Goal: Task Accomplishment & Management: Use online tool/utility

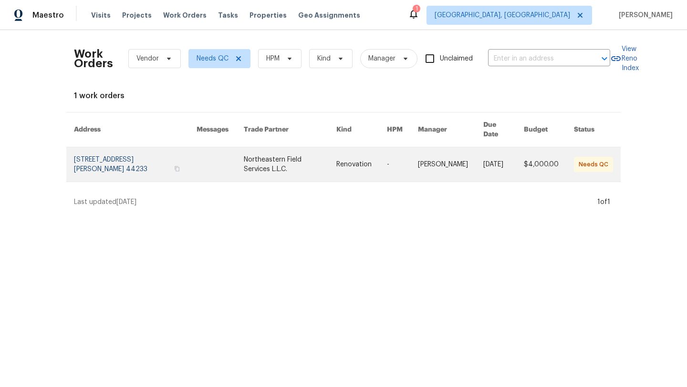
click at [196, 156] on link at bounding box center [219, 164] width 47 height 34
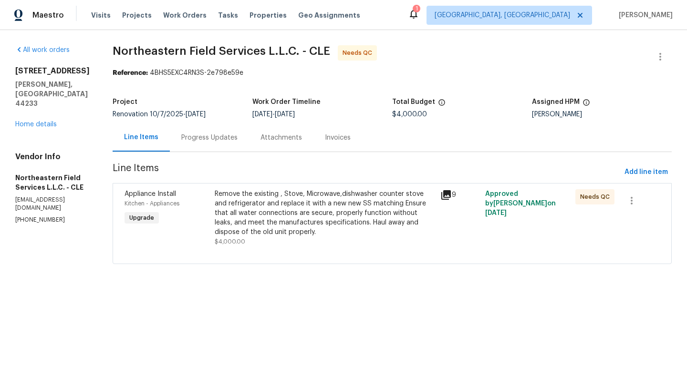
click at [279, 213] on div "Remove the existing , Stove, Microwave,dishwasher counter stove and refrigerato…" at bounding box center [325, 213] width 220 height 48
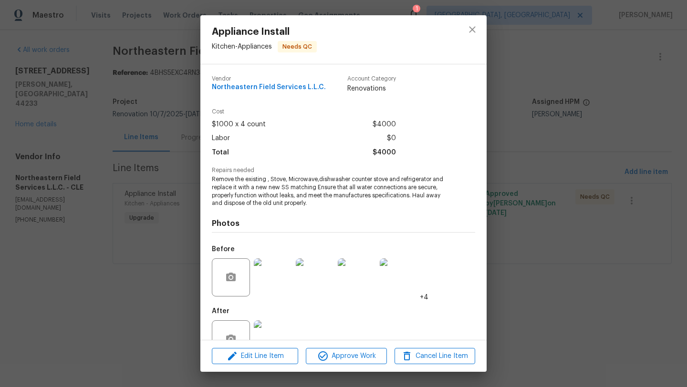
click at [268, 332] on img at bounding box center [273, 339] width 38 height 38
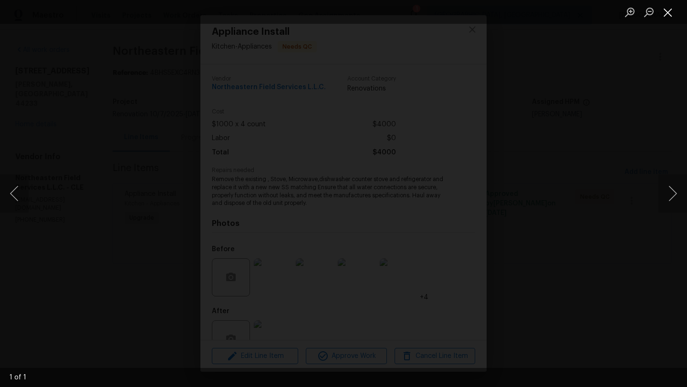
click at [668, 13] on button "Close lightbox" at bounding box center [667, 12] width 19 height 17
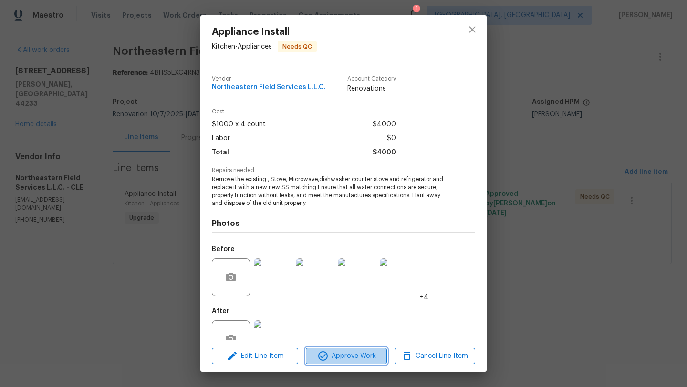
click at [349, 349] on button "Approve Work" at bounding box center [346, 356] width 81 height 17
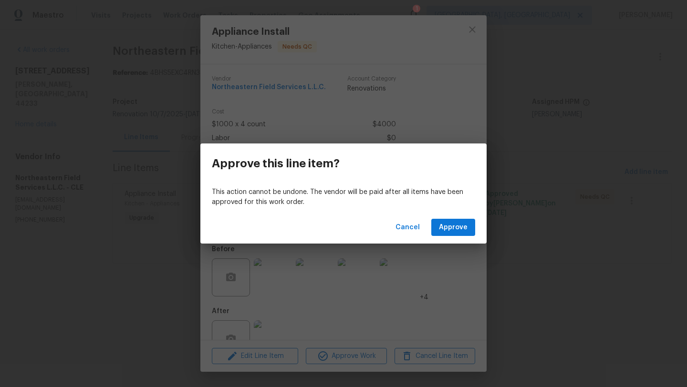
click at [447, 237] on div "Cancel Approve" at bounding box center [343, 227] width 286 height 33
click at [409, 228] on span "Cancel" at bounding box center [407, 228] width 24 height 12
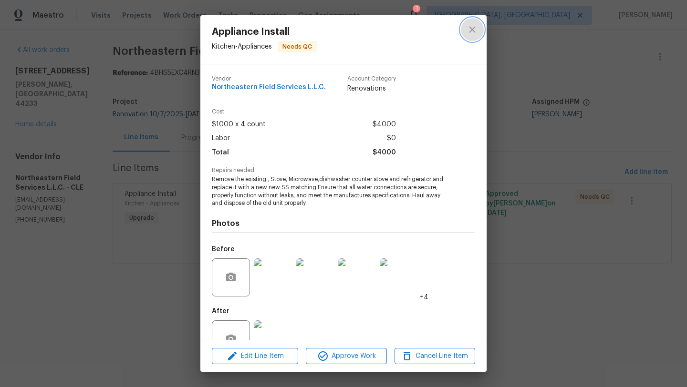
click at [474, 25] on icon "close" at bounding box center [471, 29] width 11 height 11
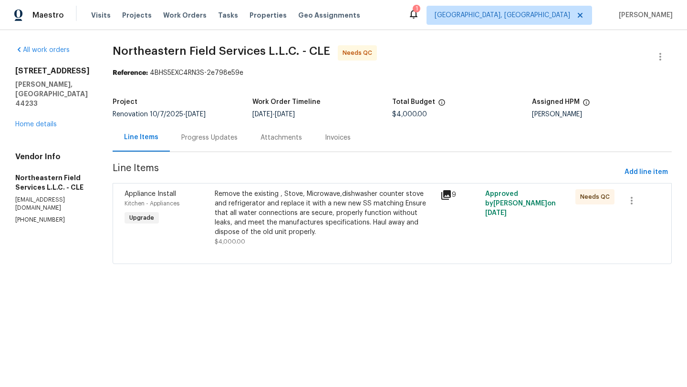
click at [345, 203] on div "Remove the existing , Stove, Microwave,dishwasher counter stove and refrigerato…" at bounding box center [325, 213] width 220 height 48
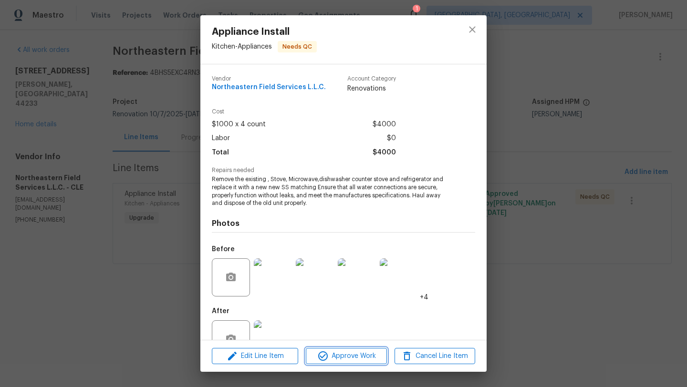
click at [332, 357] on span "Approve Work" at bounding box center [345, 356] width 75 height 12
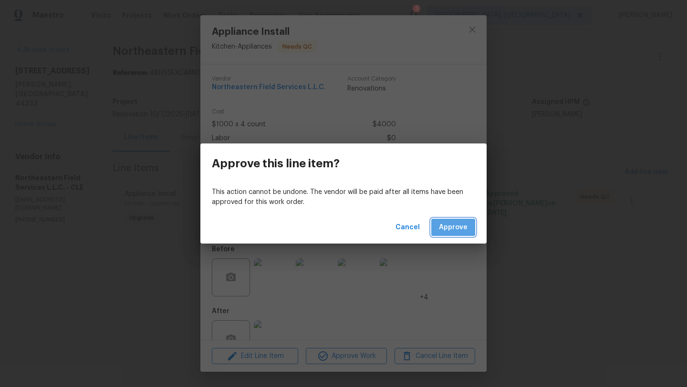
click at [444, 227] on span "Approve" at bounding box center [453, 228] width 29 height 12
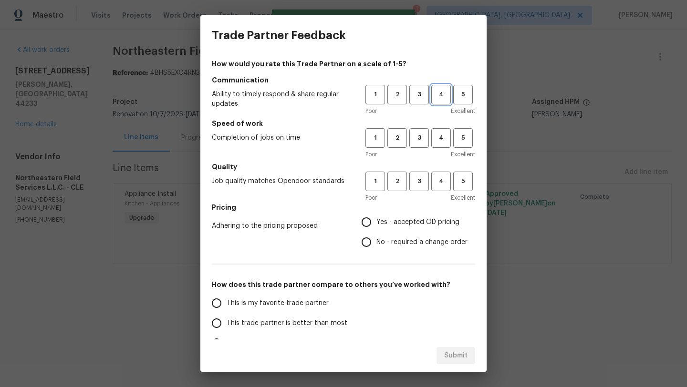
click at [435, 100] on button "4" at bounding box center [441, 95] width 20 height 20
click at [438, 139] on span "4" at bounding box center [441, 138] width 18 height 11
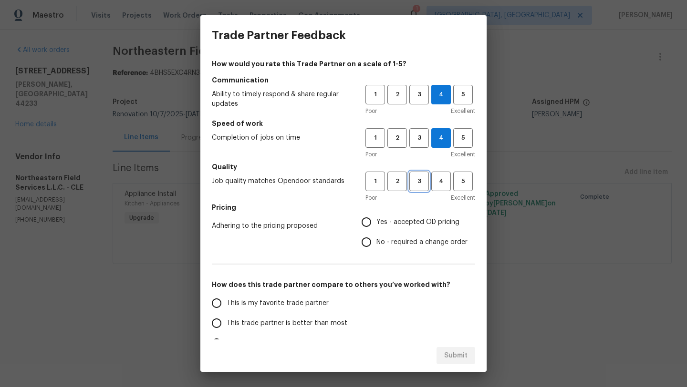
click at [421, 185] on span "3" at bounding box center [419, 181] width 18 height 11
click at [441, 185] on span "4" at bounding box center [441, 181] width 18 height 11
click at [368, 222] on input "Yes - accepted OD pricing" at bounding box center [366, 222] width 20 height 20
radio input "true"
click at [295, 327] on span "This trade partner is better than most" at bounding box center [286, 323] width 121 height 10
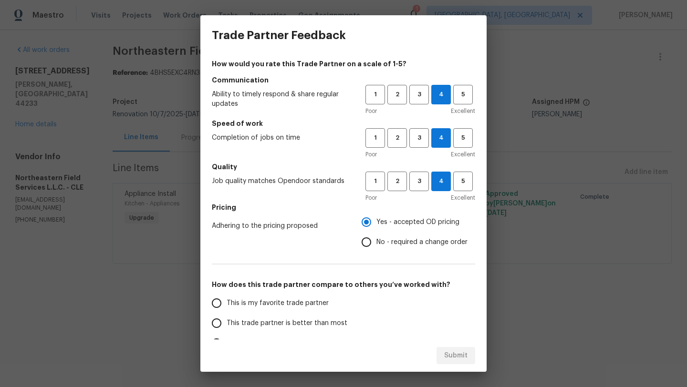
click at [226, 327] on input "This trade partner is better than most" at bounding box center [216, 323] width 20 height 20
click at [449, 357] on span "Submit" at bounding box center [455, 356] width 23 height 12
radio input "true"
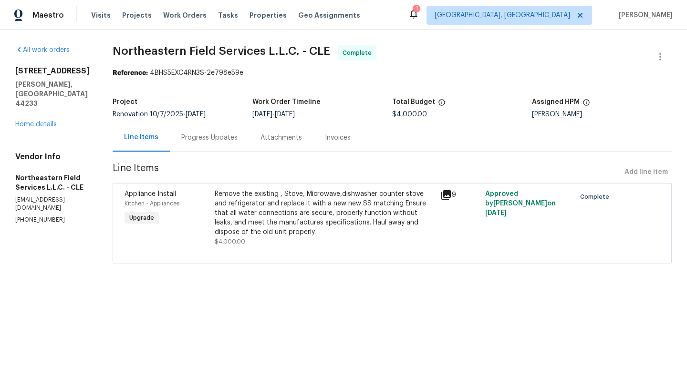
radio input "false"
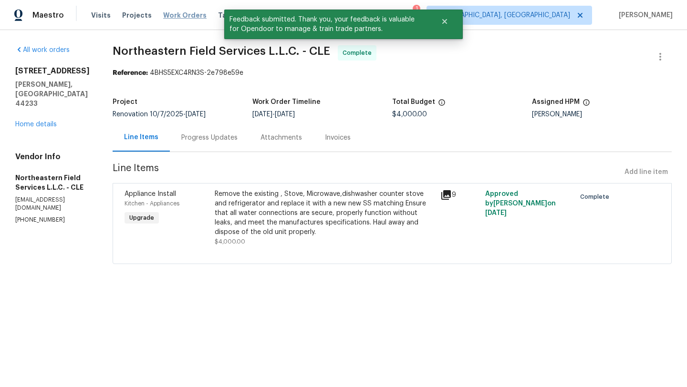
click at [168, 17] on span "Work Orders" at bounding box center [184, 15] width 43 height 10
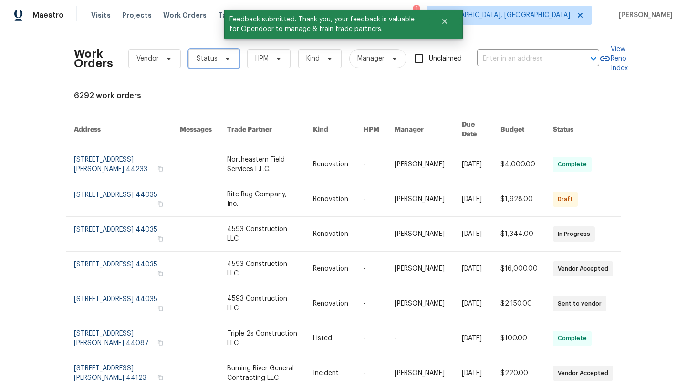
click at [204, 57] on span "Status" at bounding box center [206, 59] width 21 height 10
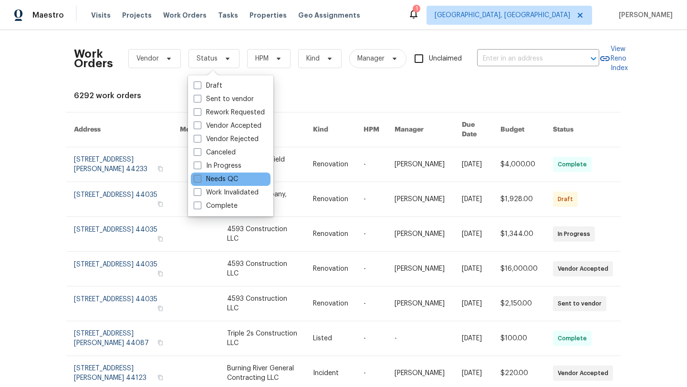
click at [211, 183] on label "Needs QC" at bounding box center [216, 179] width 44 height 10
click at [200, 181] on input "Needs QC" at bounding box center [197, 177] width 6 height 6
checkbox input "true"
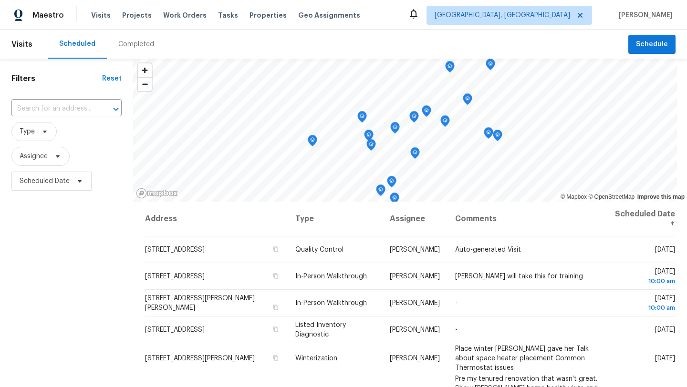
scroll to position [124, 0]
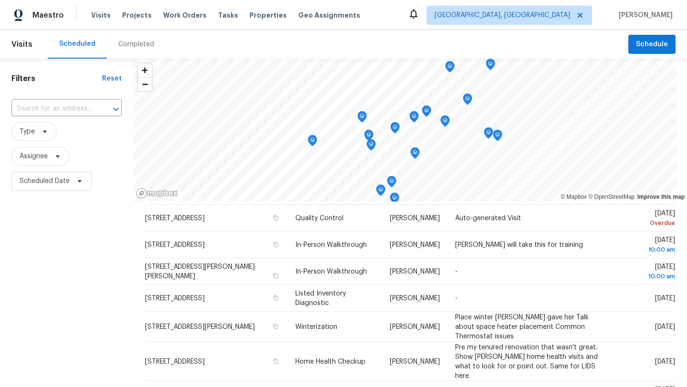
scroll to position [31, 0]
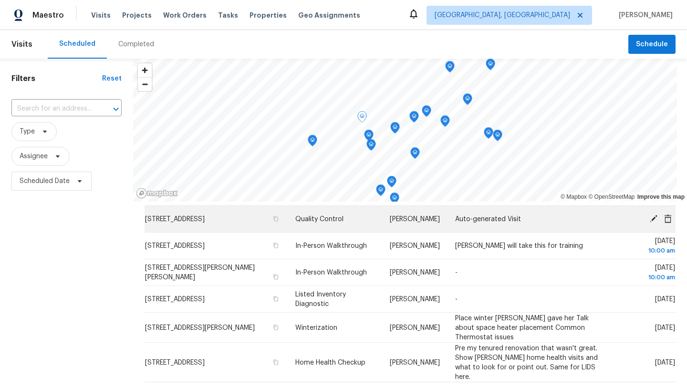
click at [652, 220] on icon at bounding box center [653, 219] width 8 height 8
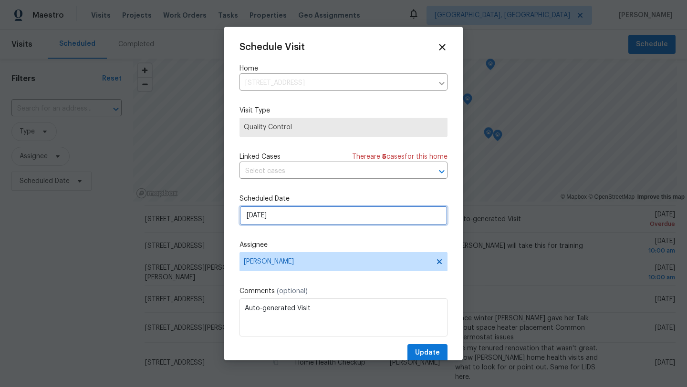
click at [294, 220] on input "10/14/2025" at bounding box center [343, 215] width 208 height 19
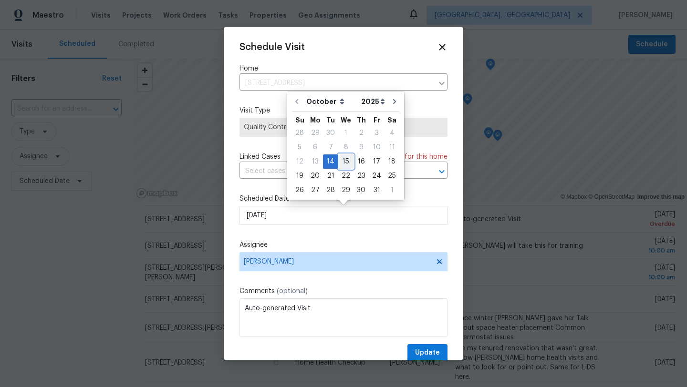
click at [346, 157] on div "15" at bounding box center [345, 161] width 15 height 13
type input "10/15/2025"
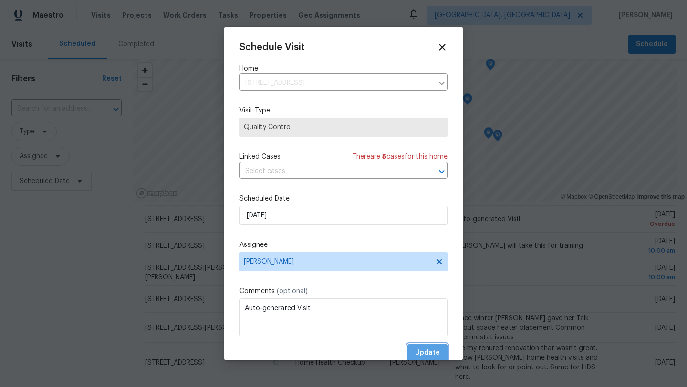
click at [429, 352] on span "Update" at bounding box center [427, 353] width 25 height 12
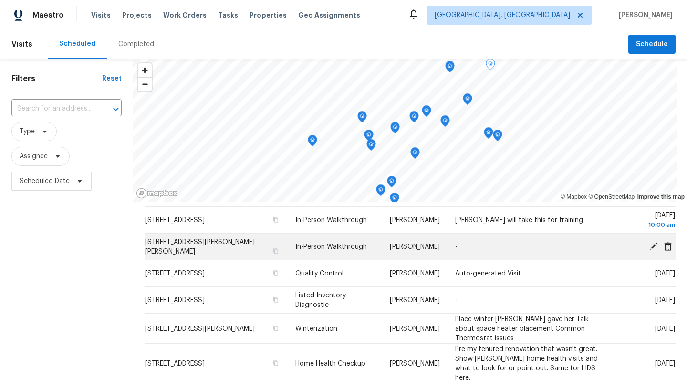
scroll to position [0, 0]
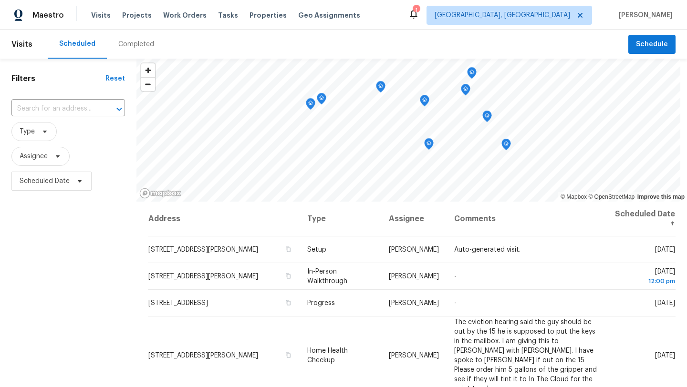
scroll to position [358, 0]
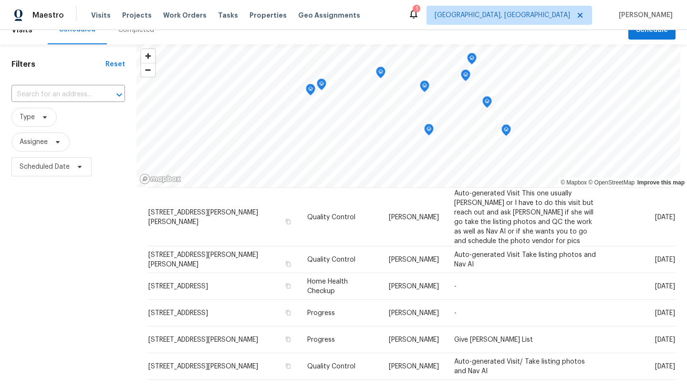
scroll to position [18, 0]
